Goal: Task Accomplishment & Management: Manage account settings

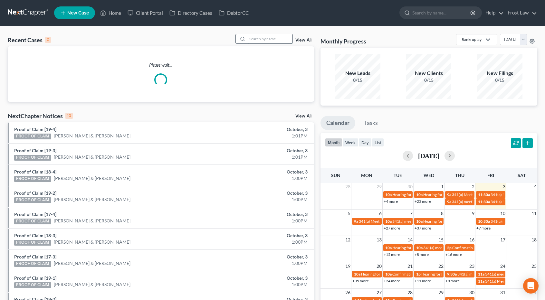
click at [261, 37] on input "search" at bounding box center [269, 38] width 45 height 9
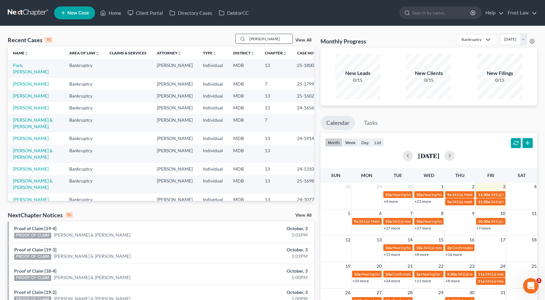
type input "conner"
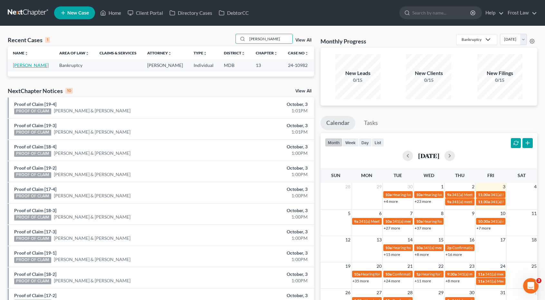
click at [38, 66] on link "[PERSON_NAME]" at bounding box center [31, 64] width 36 height 5
select select "2"
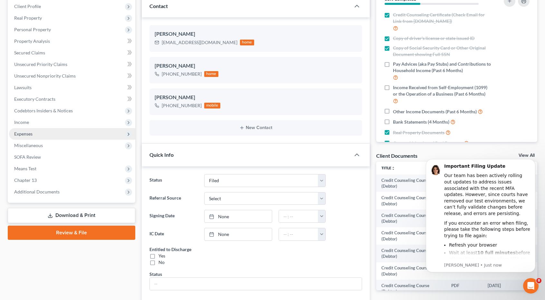
scroll to position [97, 0]
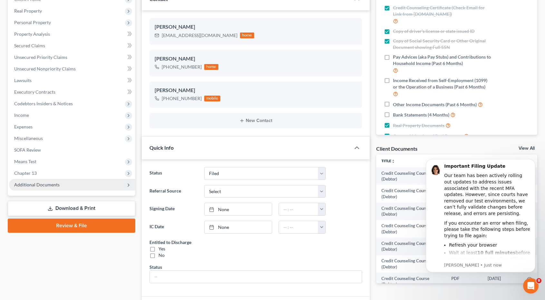
click at [60, 185] on span "Additional Documents" at bounding box center [72, 185] width 126 height 12
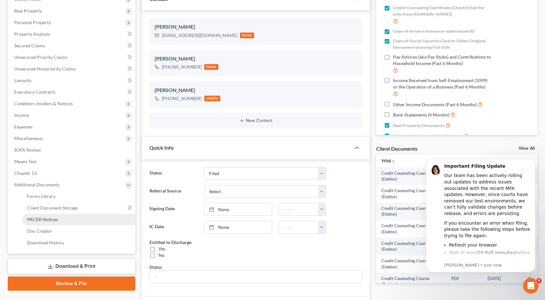
click at [55, 218] on span "PACER Notices" at bounding box center [42, 219] width 31 height 5
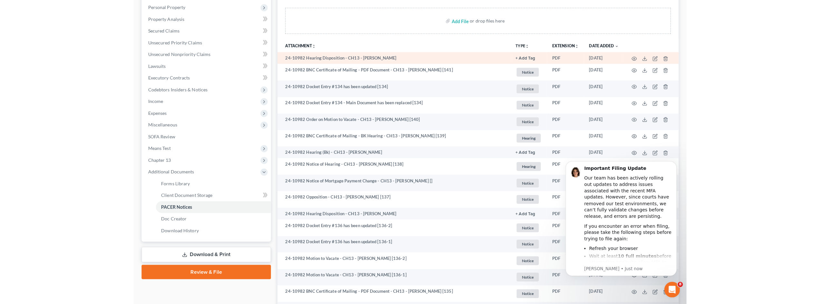
scroll to position [129, 0]
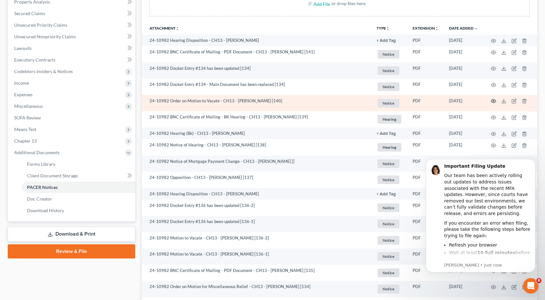
click at [496, 100] on icon "button" at bounding box center [493, 101] width 5 height 5
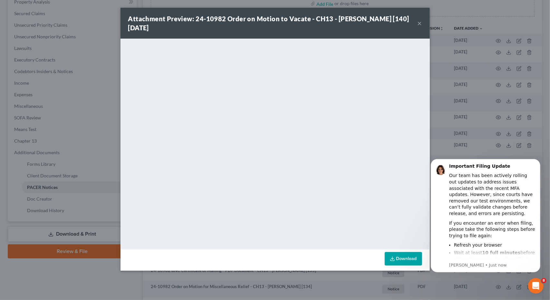
click at [420, 23] on button "×" at bounding box center [419, 23] width 5 height 8
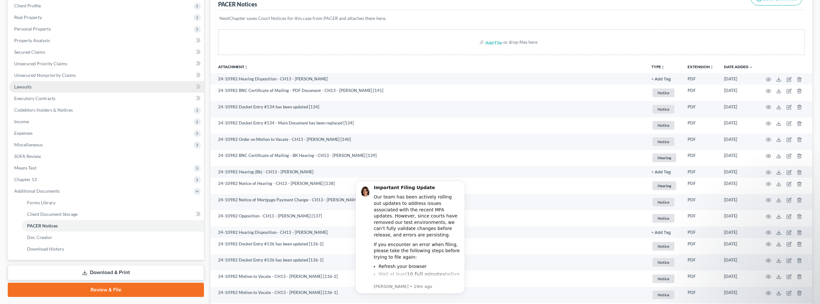
scroll to position [0, 0]
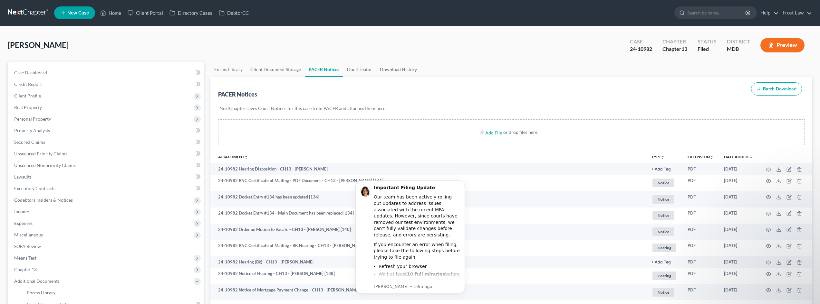
click at [30, 13] on link at bounding box center [28, 13] width 41 height 12
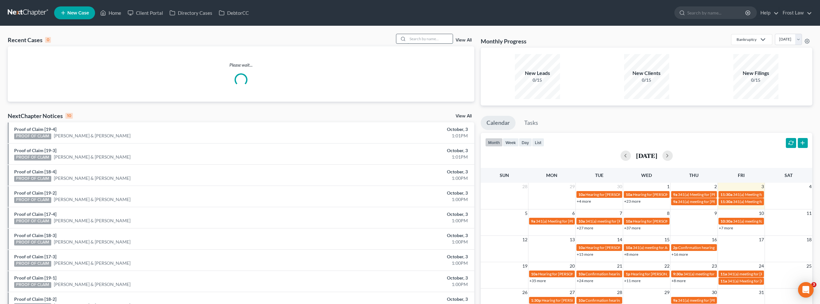
click at [417, 38] on input "search" at bounding box center [429, 38] width 45 height 9
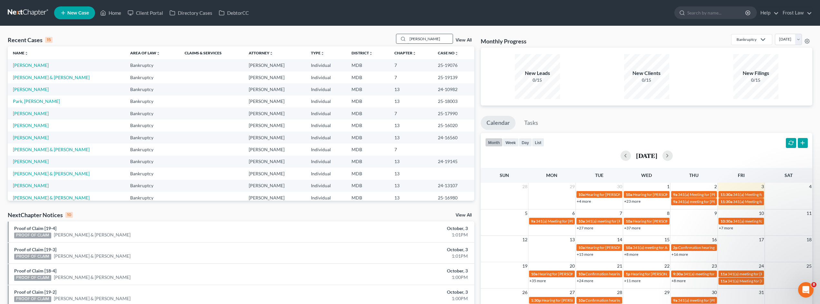
type input "griffin"
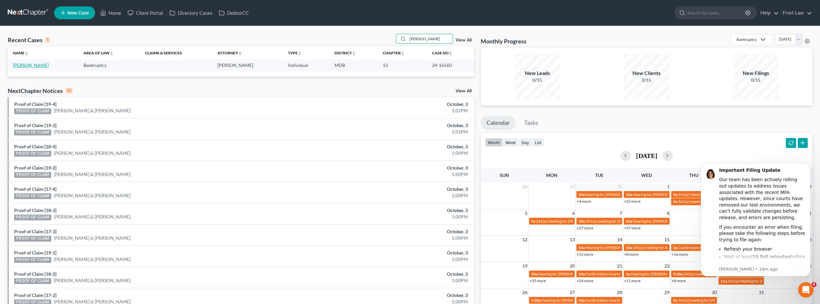
click at [24, 63] on link "[PERSON_NAME]" at bounding box center [31, 64] width 36 height 5
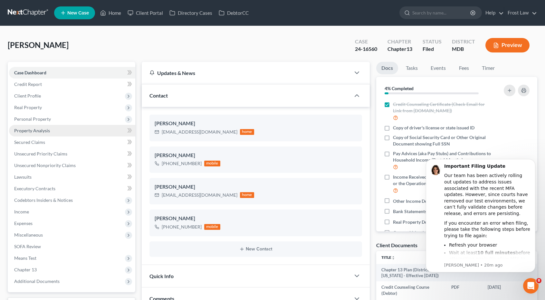
click at [26, 127] on link "Property Analysis" at bounding box center [72, 131] width 126 height 12
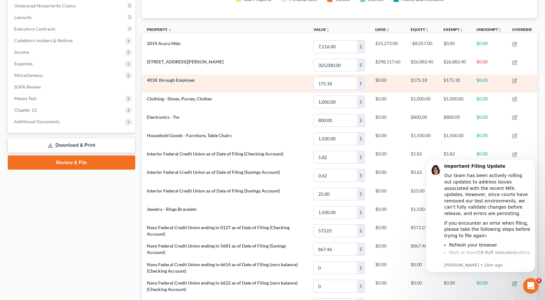
scroll to position [137, 0]
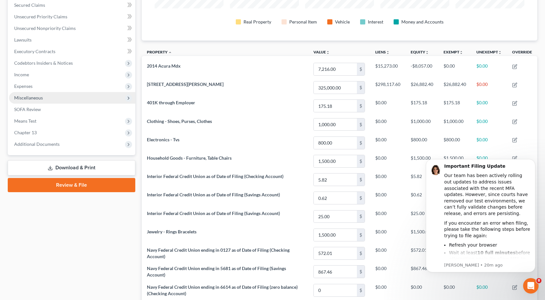
click at [47, 97] on span "Miscellaneous" at bounding box center [72, 98] width 126 height 12
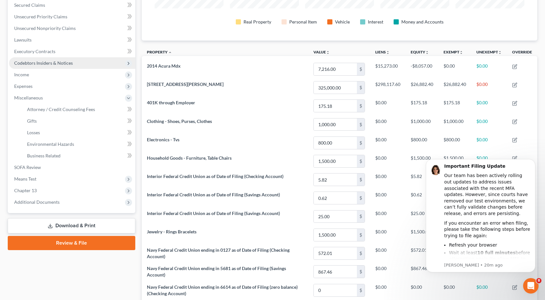
click at [44, 66] on span "Codebtors Insiders & Notices" at bounding box center [72, 63] width 126 height 12
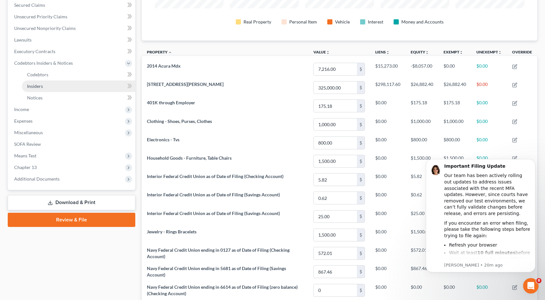
click at [48, 87] on link "Insiders" at bounding box center [78, 87] width 113 height 12
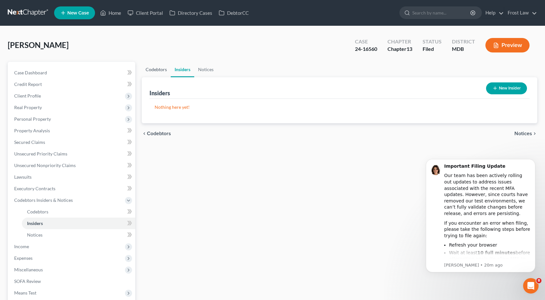
click at [156, 72] on link "Codebtors" at bounding box center [156, 69] width 29 height 15
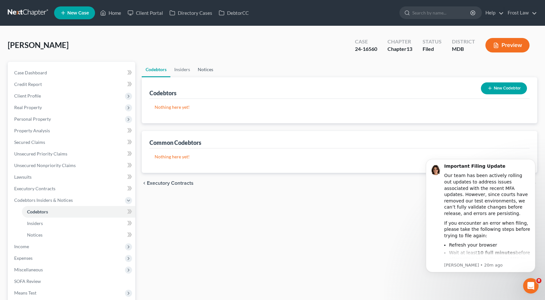
click at [206, 68] on link "Notices" at bounding box center [205, 69] width 23 height 15
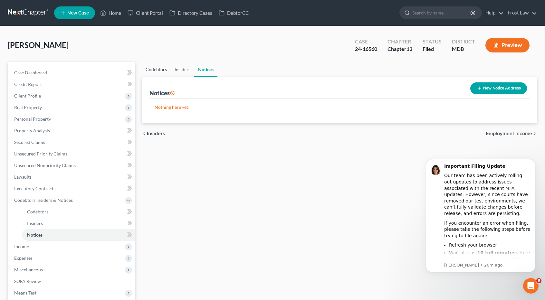
click at [164, 71] on link "Codebtors" at bounding box center [156, 69] width 29 height 15
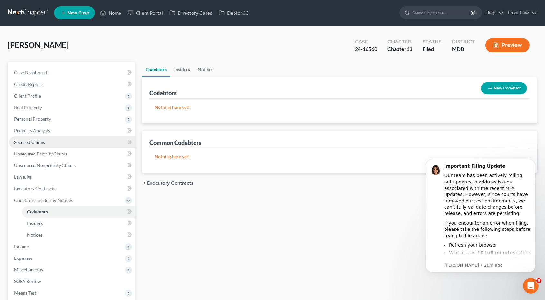
click at [46, 139] on link "Secured Claims" at bounding box center [72, 143] width 126 height 12
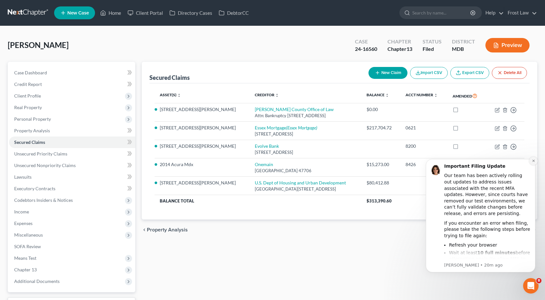
click at [533, 161] on icon "Dismiss notification" at bounding box center [534, 161] width 4 height 4
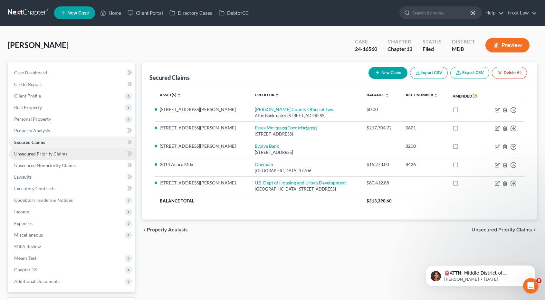
click at [46, 154] on span "Unsecured Priority Claims" at bounding box center [40, 153] width 53 height 5
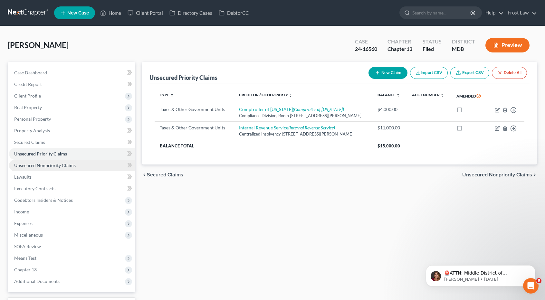
click at [45, 164] on span "Unsecured Nonpriority Claims" at bounding box center [45, 165] width 62 height 5
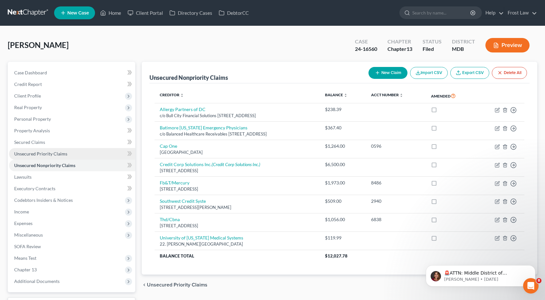
click at [48, 155] on span "Unsecured Priority Claims" at bounding box center [40, 153] width 53 height 5
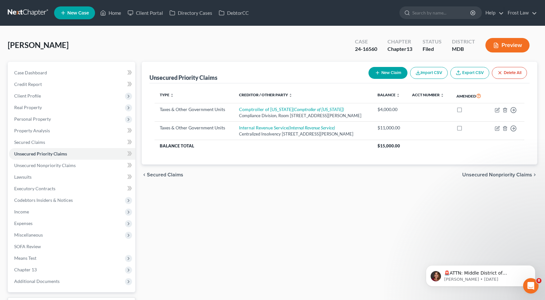
click at [36, 11] on link at bounding box center [28, 13] width 41 height 12
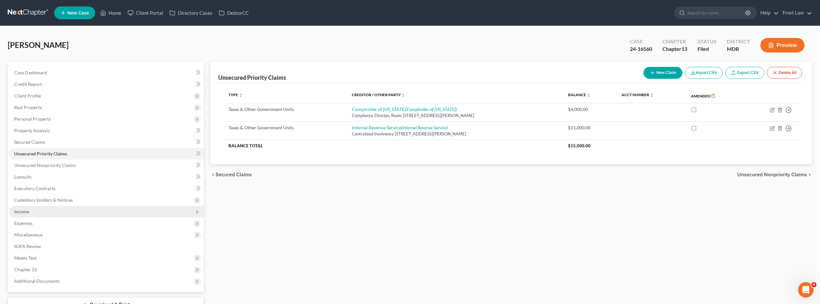
click at [48, 215] on span "Income" at bounding box center [106, 212] width 195 height 12
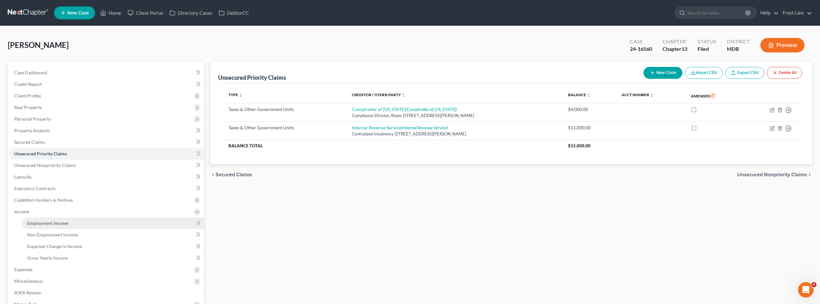
click at [47, 221] on span "Employment Income" at bounding box center [47, 223] width 41 height 5
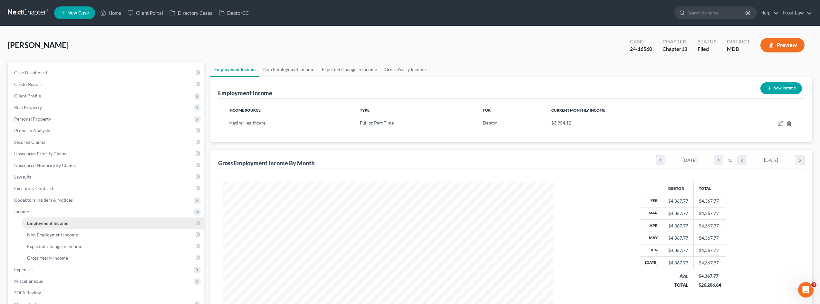
scroll to position [165, 343]
click at [294, 70] on link "Non Employment Income" at bounding box center [288, 69] width 59 height 15
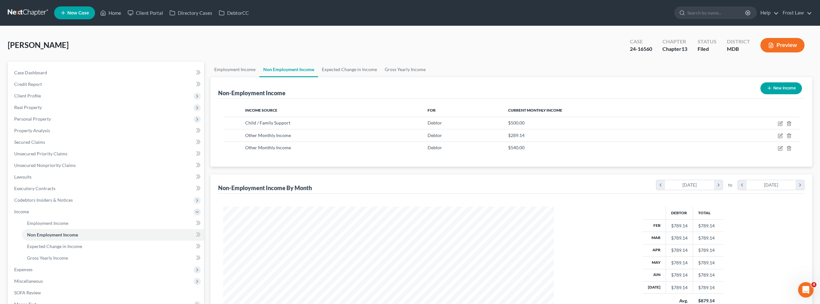
scroll to position [165, 343]
click at [250, 71] on link "Employment Income" at bounding box center [234, 69] width 49 height 15
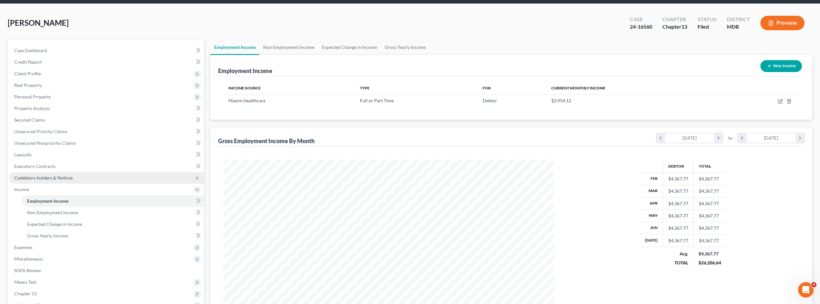
scroll to position [64, 0]
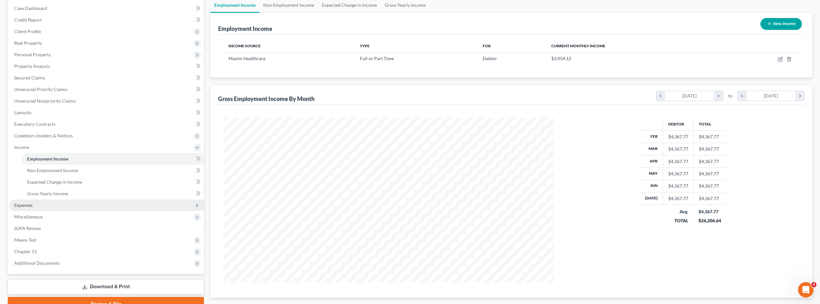
click at [68, 204] on span "Expenses" at bounding box center [106, 206] width 195 height 12
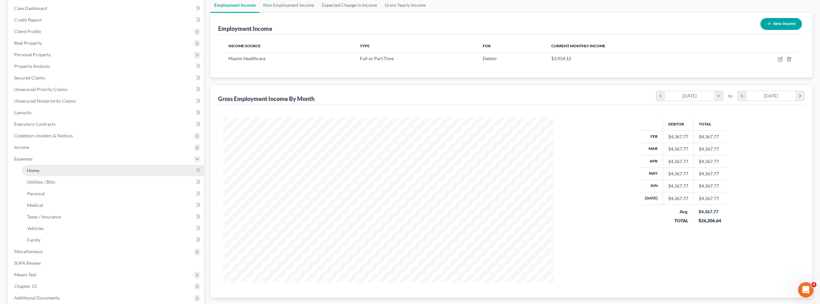
click at [58, 170] on link "Home" at bounding box center [113, 171] width 182 height 12
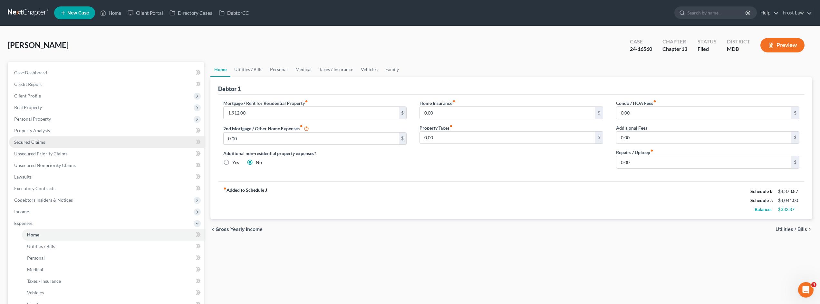
click at [71, 147] on link "Secured Claims" at bounding box center [106, 143] width 195 height 12
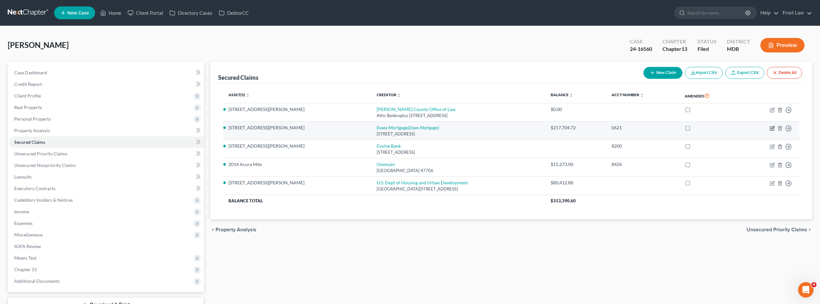
click at [549, 128] on icon "button" at bounding box center [772, 129] width 4 height 4
select select "9"
select select "0"
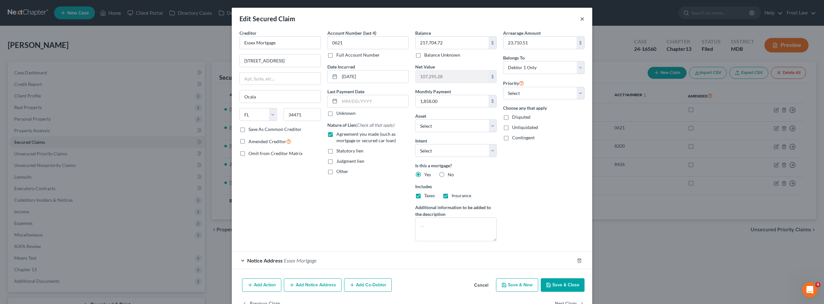
click at [549, 19] on button "×" at bounding box center [582, 19] width 5 height 8
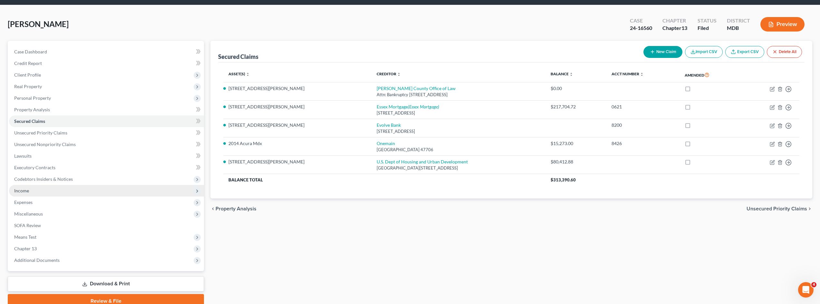
scroll to position [32, 0]
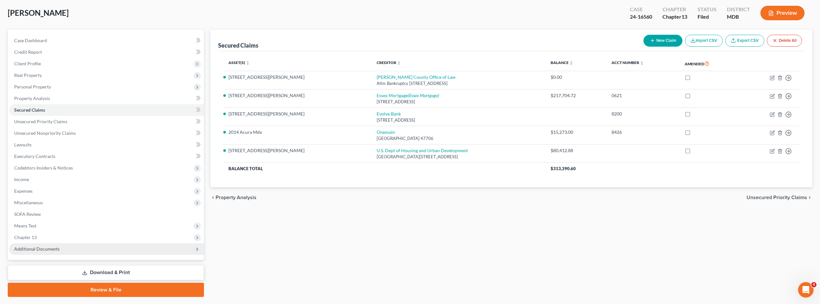
click at [66, 249] on span "Additional Documents" at bounding box center [106, 249] width 195 height 12
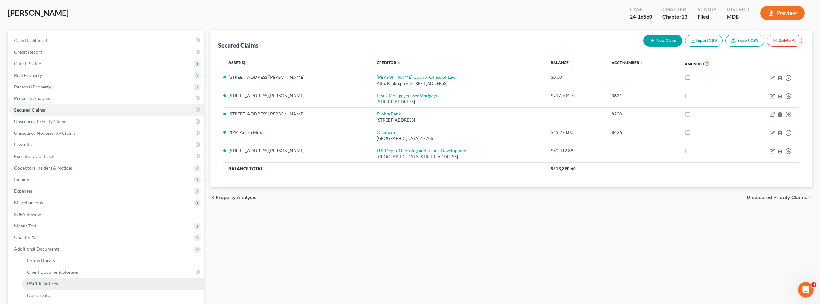
click at [69, 284] on link "PACER Notices" at bounding box center [113, 284] width 182 height 12
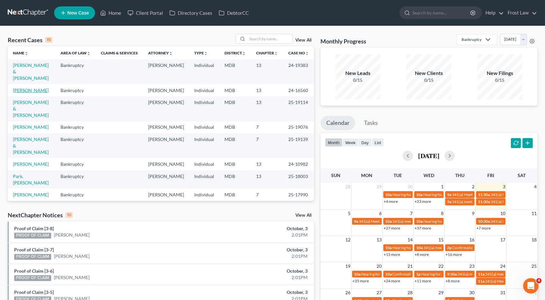
click at [31, 88] on link "[PERSON_NAME]" at bounding box center [31, 90] width 36 height 5
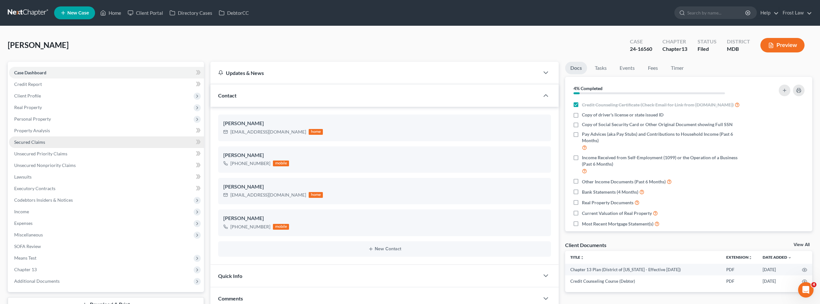
click at [141, 144] on link "Secured Claims" at bounding box center [106, 143] width 195 height 12
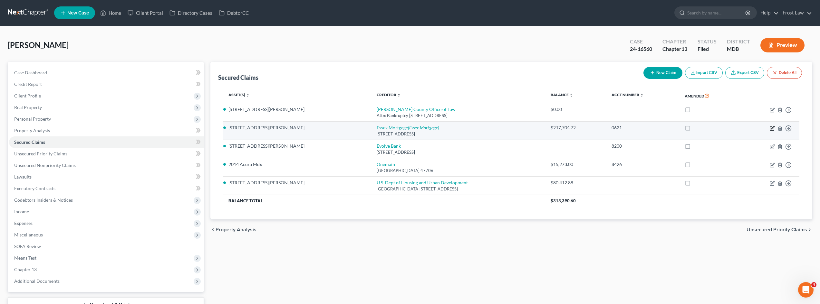
click at [549, 128] on icon "button" at bounding box center [772, 129] width 4 height 4
select select "9"
select select "0"
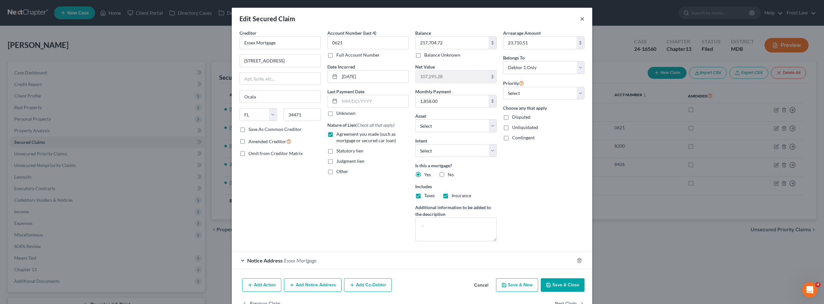
click at [549, 19] on button "×" at bounding box center [582, 19] width 5 height 8
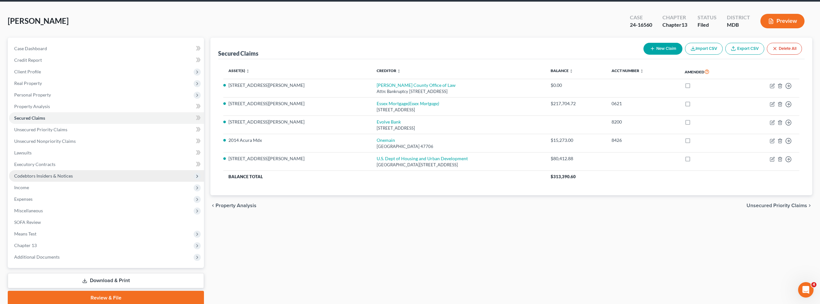
scroll to position [50, 0]
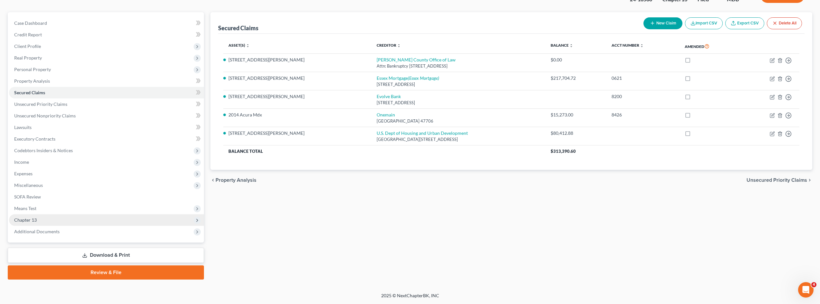
click at [56, 217] on span "Chapter 13" at bounding box center [106, 220] width 195 height 12
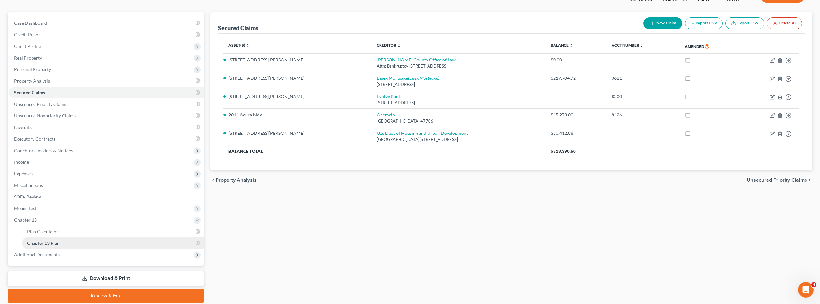
click at [56, 241] on span "Chapter 13 Plan" at bounding box center [43, 243] width 33 height 5
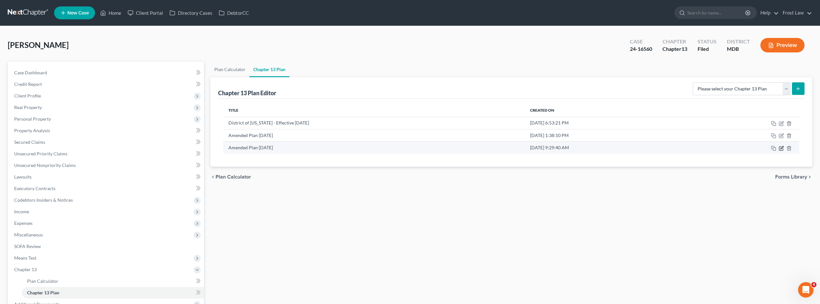
click at [549, 148] on icon "button" at bounding box center [781, 147] width 3 height 3
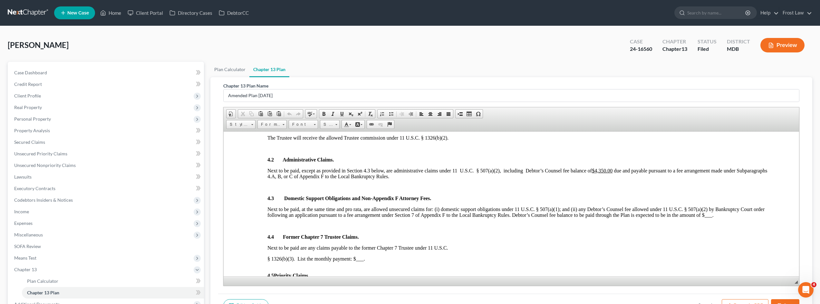
scroll to position [708, 0]
